Goal: Check status: Check status

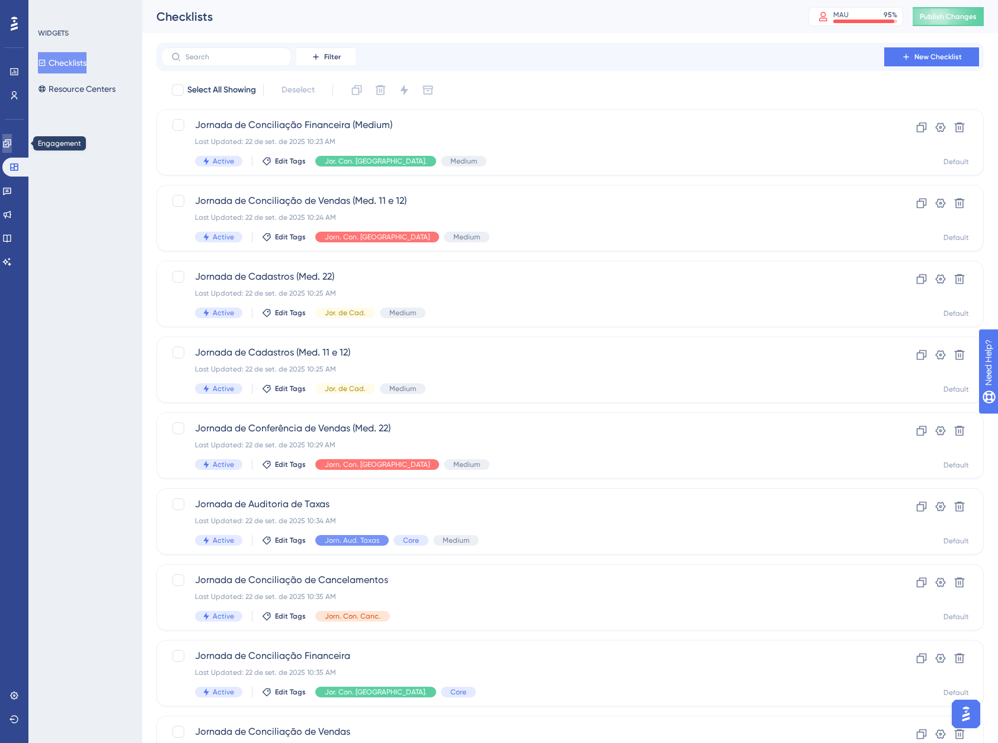
click at [8, 143] on link at bounding box center [6, 143] width 9 height 19
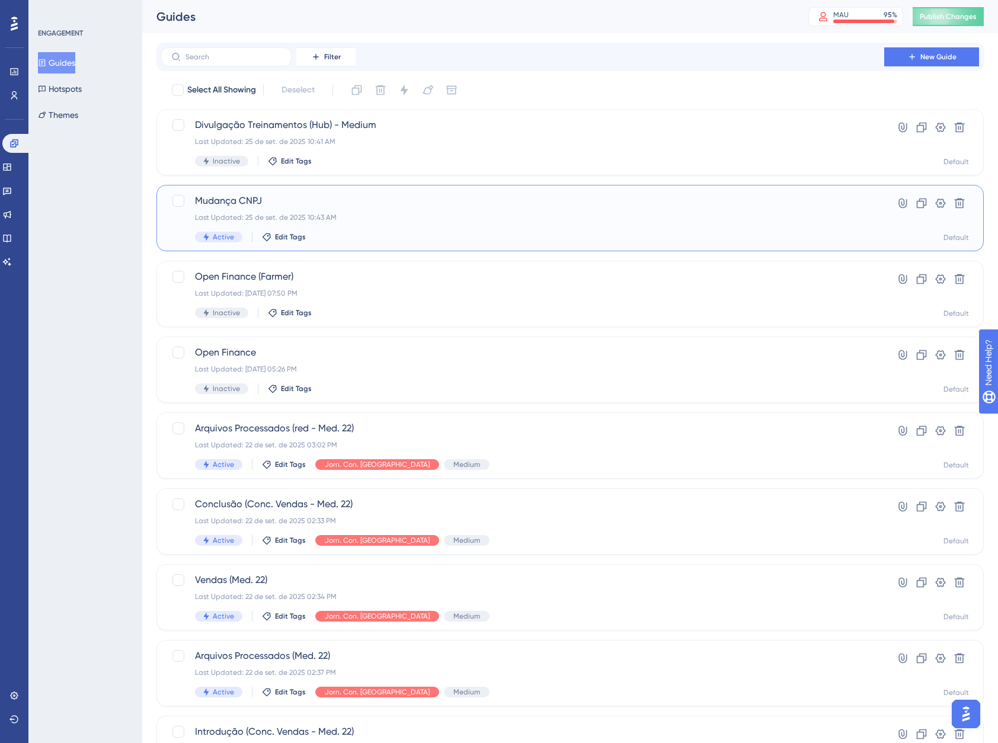
click at [418, 213] on div "Last Updated: 25 de set. de 2025 10:43 AM" at bounding box center [523, 217] width 656 height 9
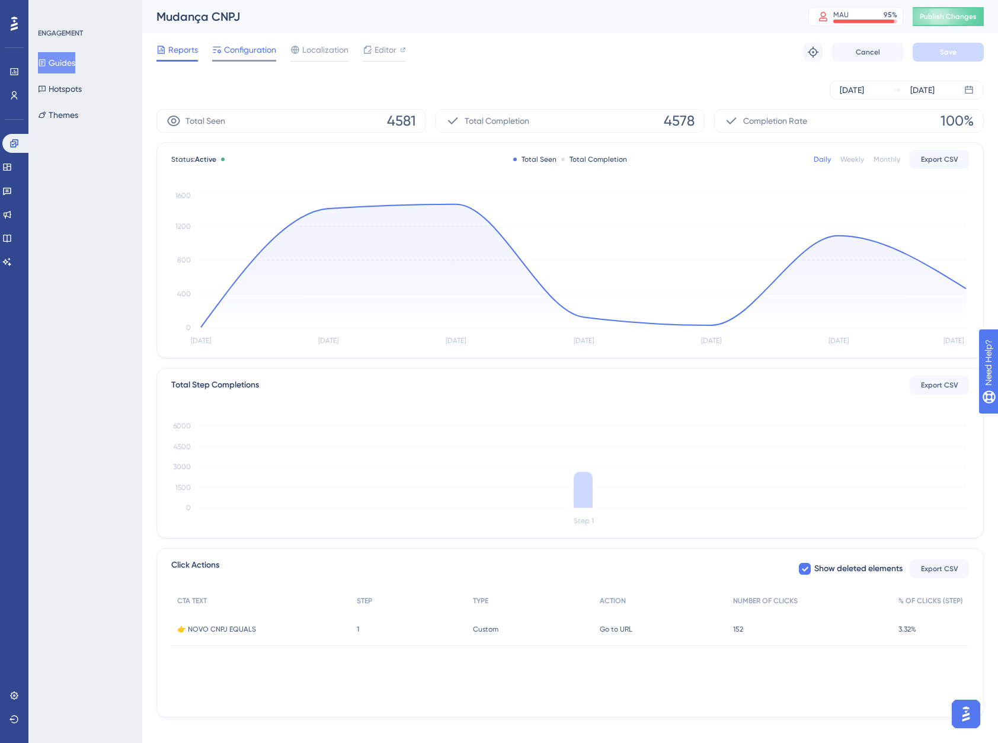
click at [258, 49] on span "Configuration" at bounding box center [250, 50] width 52 height 14
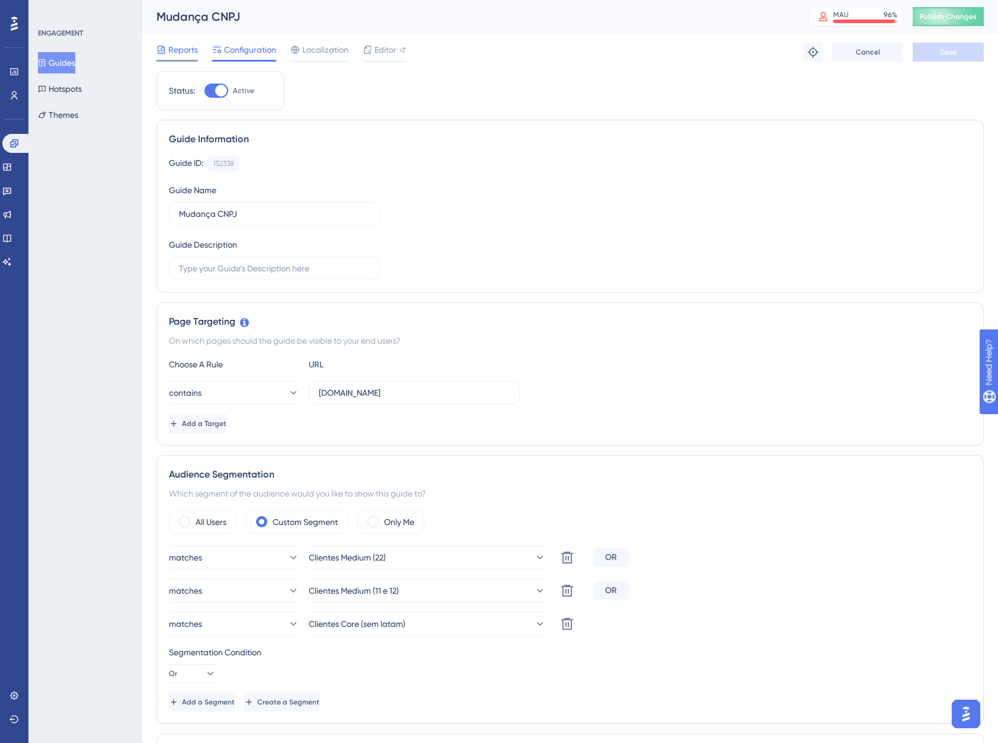
click at [181, 50] on span "Reports" at bounding box center [183, 50] width 30 height 14
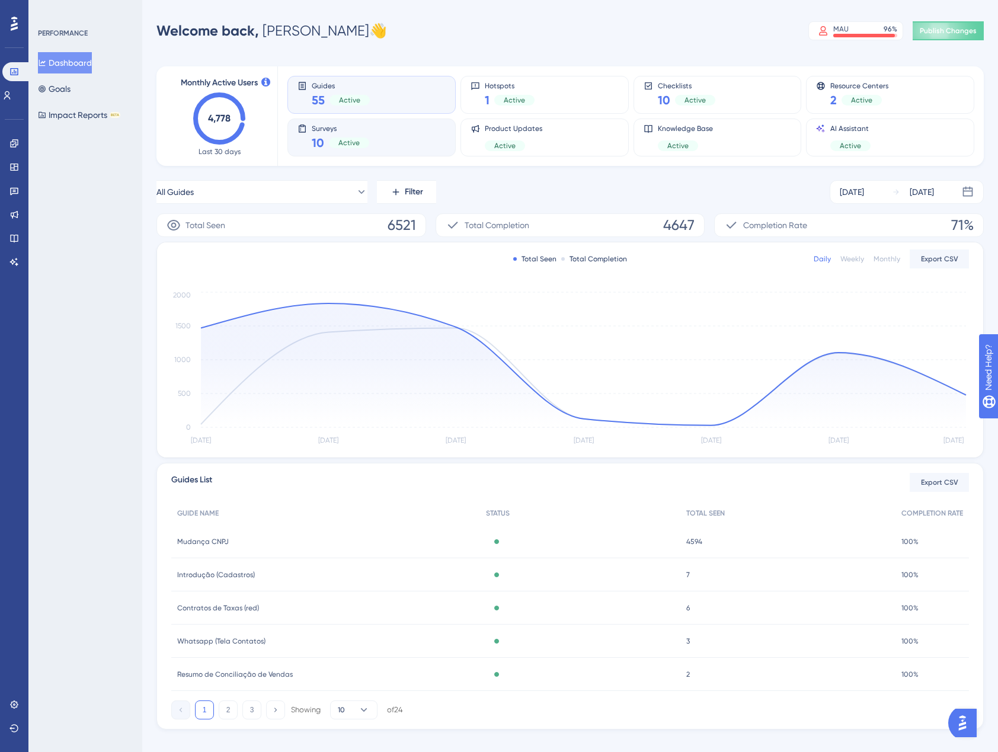
click at [392, 137] on div "Surveys 10 Active" at bounding box center [372, 137] width 148 height 27
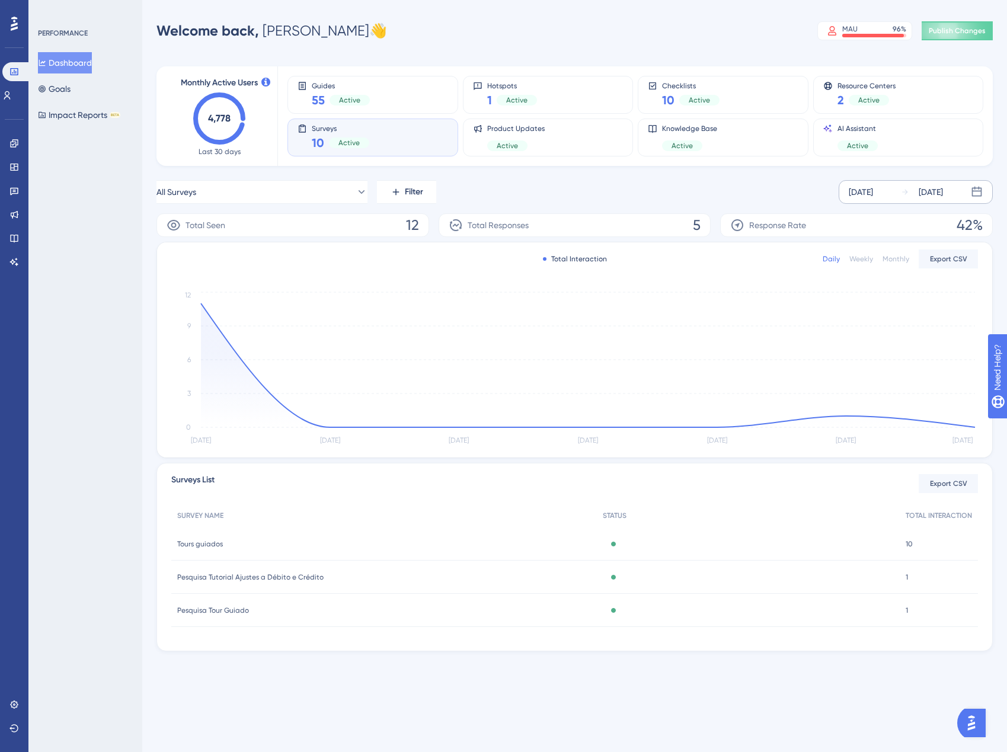
click at [914, 197] on div "[DATE]" at bounding box center [922, 192] width 42 height 14
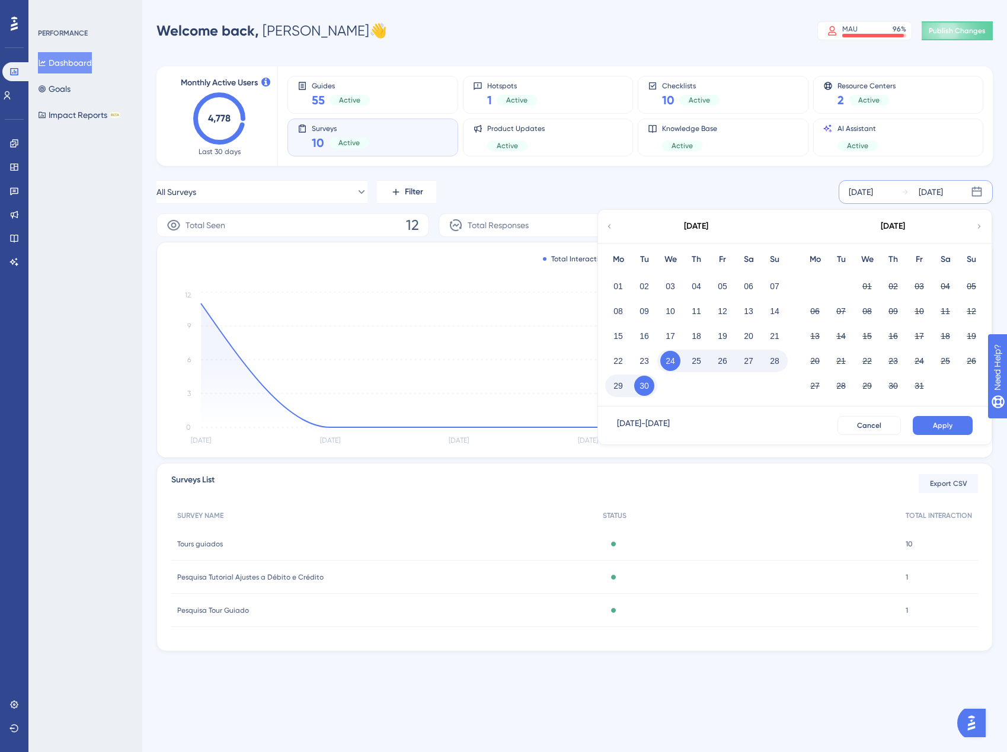
click at [745, 362] on button "27" at bounding box center [749, 361] width 20 height 20
click at [723, 359] on button "26" at bounding box center [723, 361] width 20 height 20
click at [634, 382] on div "30" at bounding box center [644, 386] width 26 height 23
click at [652, 384] on button "30" at bounding box center [644, 386] width 20 height 20
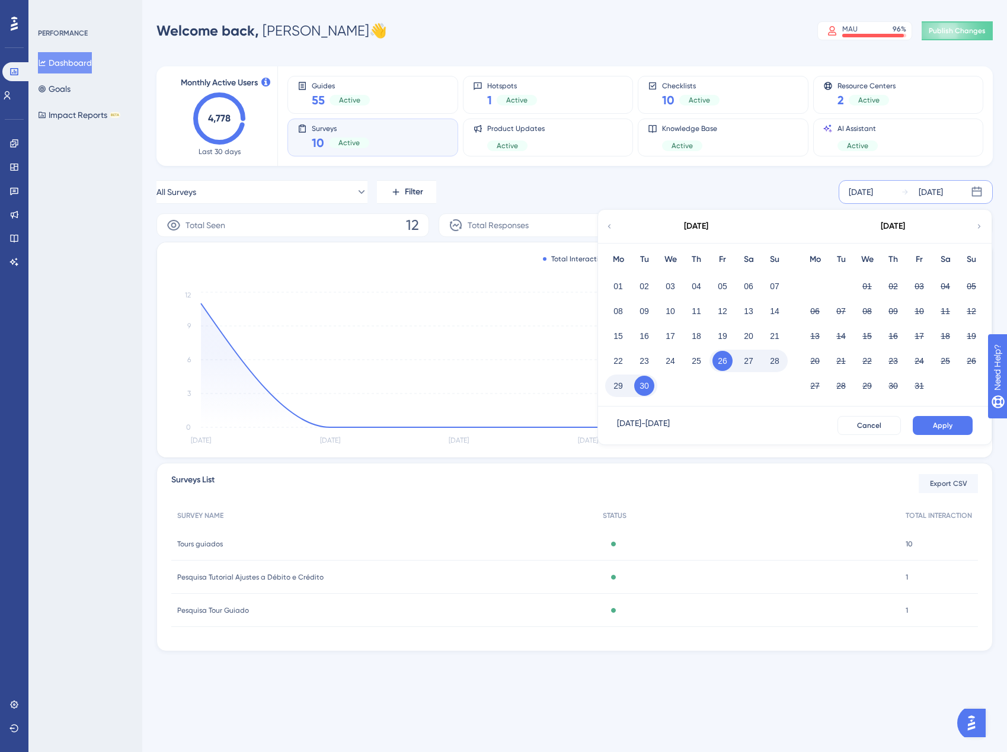
click at [934, 415] on div "Sep 26 2025 - Sep 30 2025 Cancel Apply" at bounding box center [795, 426] width 394 height 38
click at [933, 420] on button "Apply" at bounding box center [943, 425] width 60 height 19
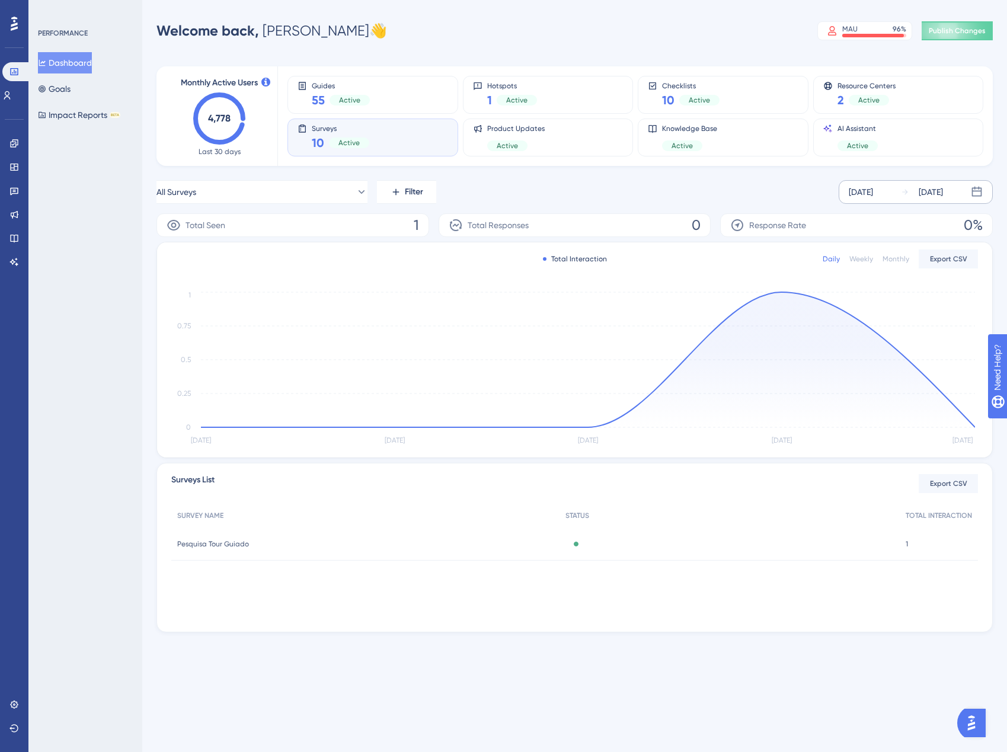
click at [205, 548] on span "Pesquisa Tour Guiado" at bounding box center [213, 544] width 72 height 9
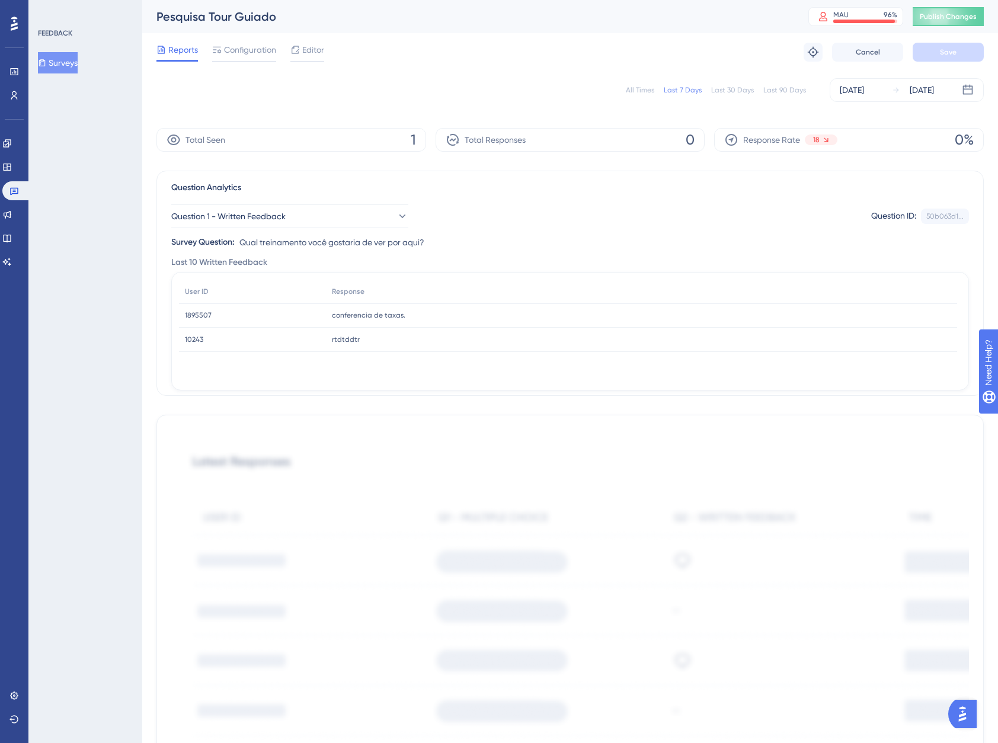
click at [379, 318] on span "conferencia de taxas." at bounding box center [369, 315] width 74 height 9
click at [205, 311] on span "1895507" at bounding box center [198, 315] width 27 height 9
